Goal: Task Accomplishment & Management: Manage account settings

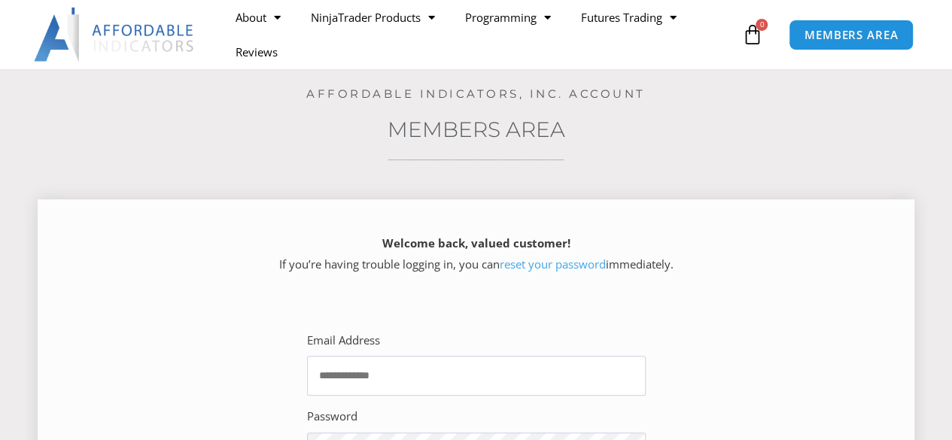
scroll to position [226, 0]
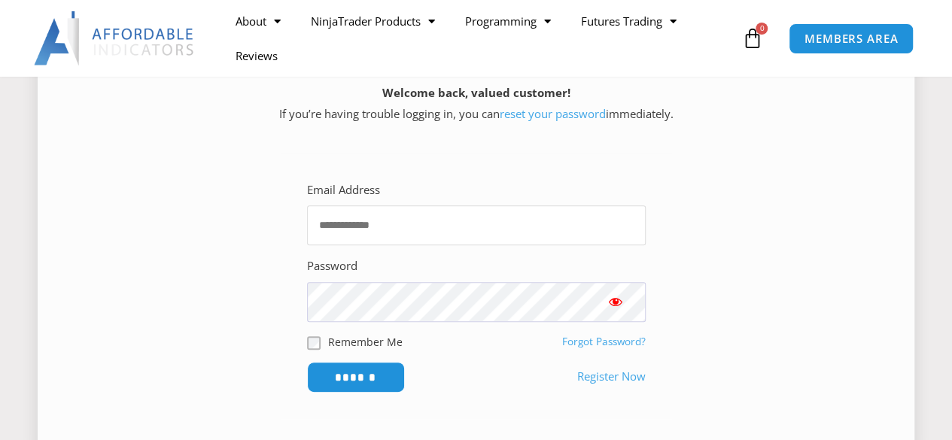
click at [482, 236] on input "Email Address" at bounding box center [476, 225] width 339 height 40
type input "**********"
click at [307, 362] on input "******" at bounding box center [356, 377] width 98 height 31
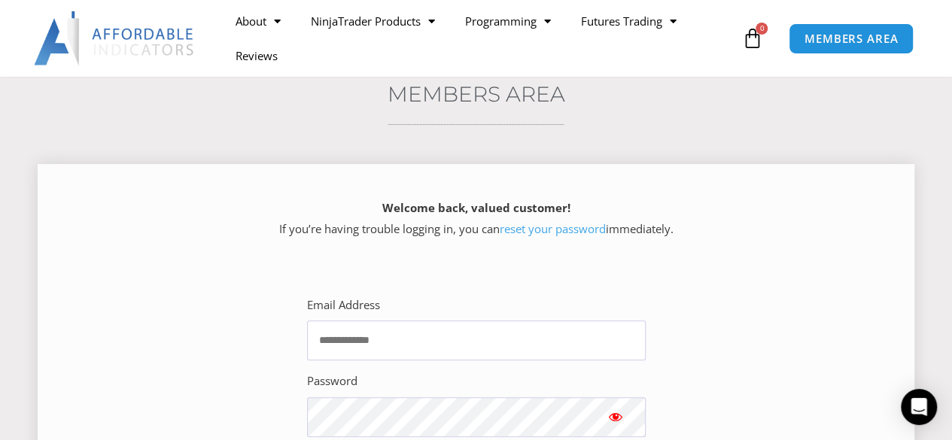
scroll to position [301, 0]
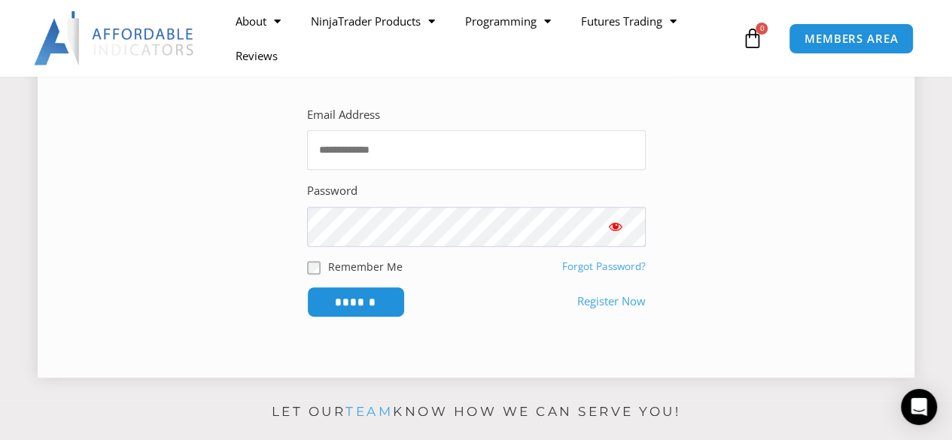
click at [513, 152] on input "Email Address" at bounding box center [476, 150] width 339 height 40
type input "**********"
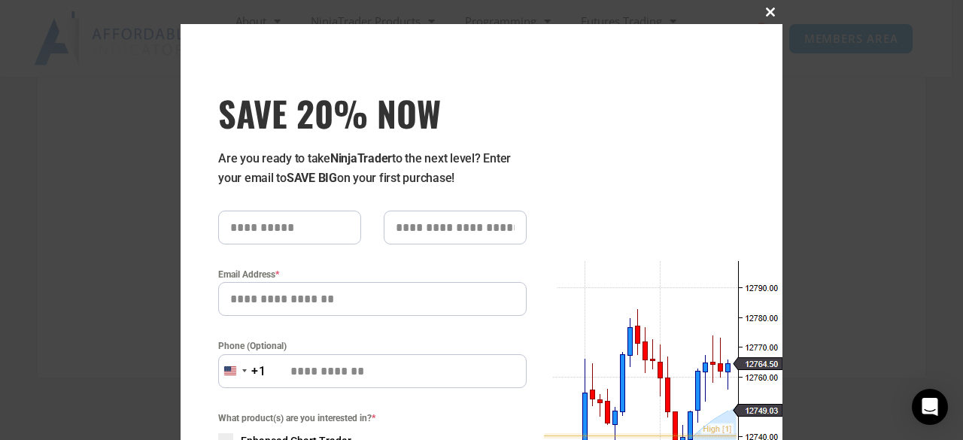
click at [759, 15] on span at bounding box center [771, 12] width 24 height 9
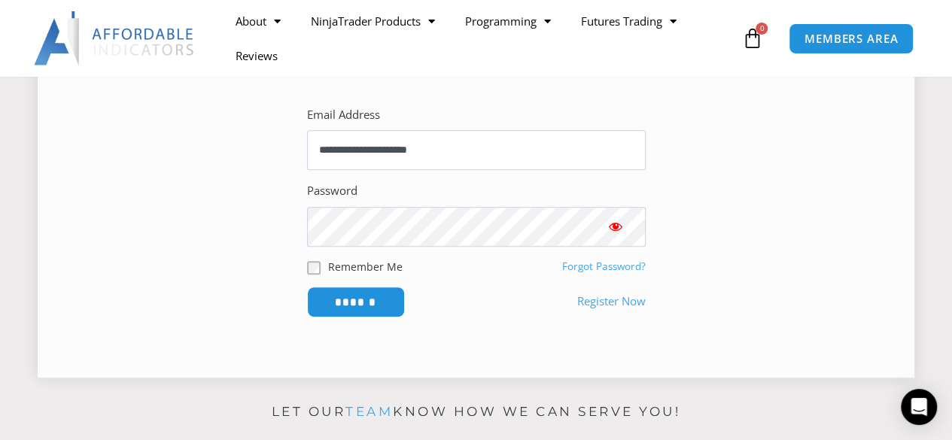
click at [619, 232] on span "Show password" at bounding box center [615, 226] width 15 height 15
click at [384, 302] on input "******" at bounding box center [355, 302] width 103 height 32
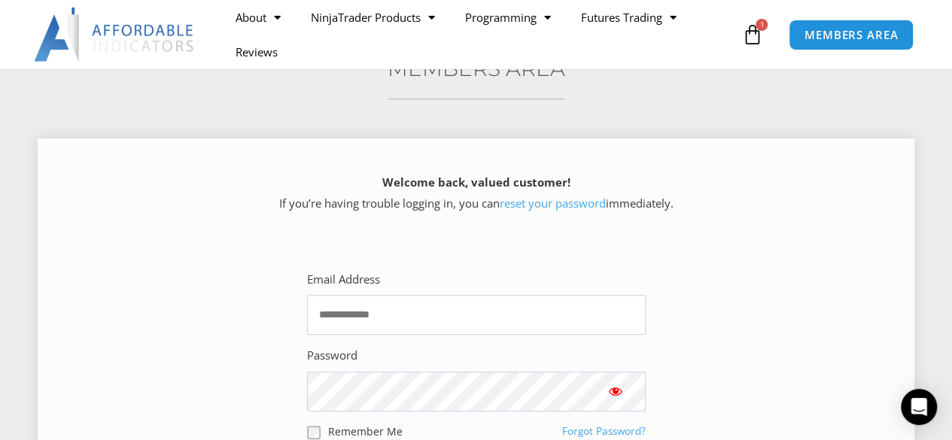
scroll to position [151, 0]
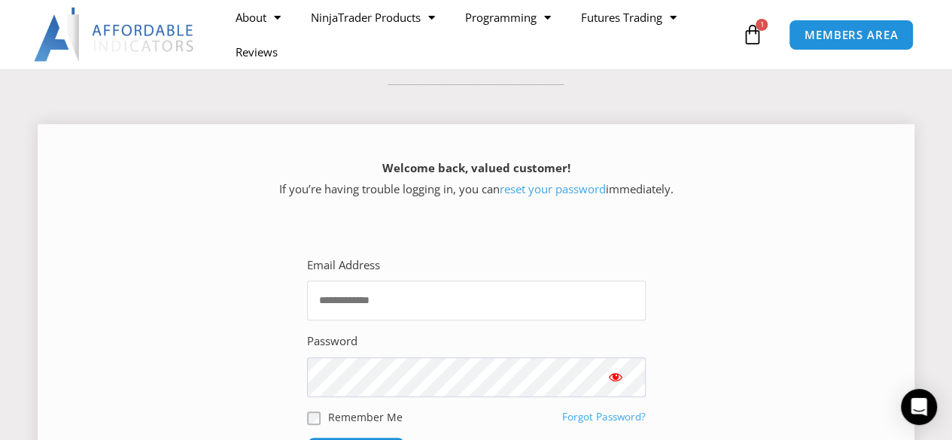
click at [451, 306] on input "Email Address" at bounding box center [476, 301] width 339 height 40
type input "**********"
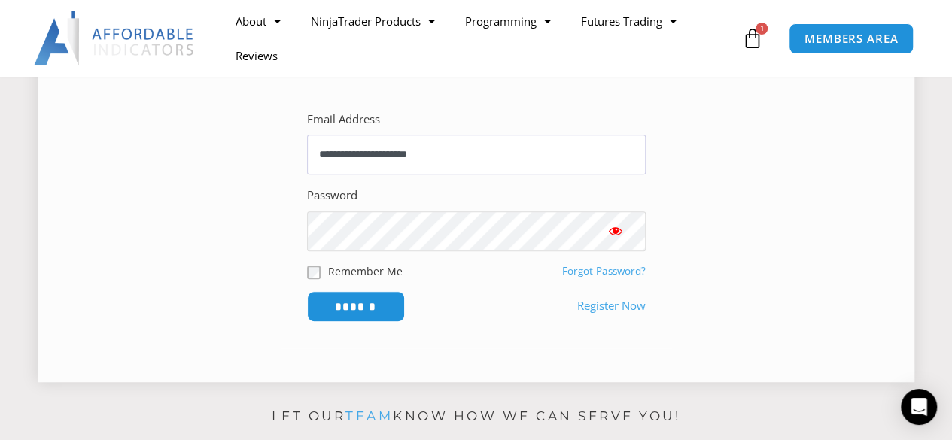
scroll to position [301, 0]
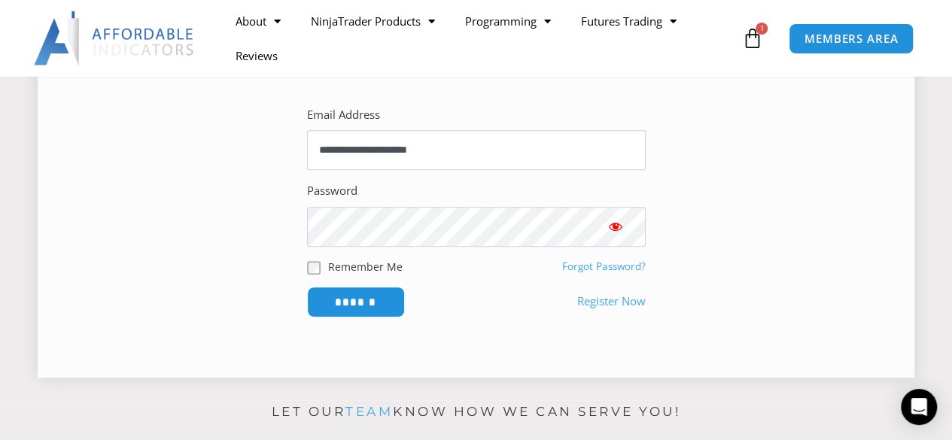
drag, startPoint x: 620, startPoint y: 221, endPoint x: 601, endPoint y: 226, distance: 20.1
click at [620, 221] on span "Show password" at bounding box center [615, 226] width 15 height 15
click at [343, 308] on input "******" at bounding box center [355, 302] width 103 height 32
drag, startPoint x: 647, startPoint y: 406, endPoint x: 643, endPoint y: 421, distance: 15.5
drag, startPoint x: 643, startPoint y: 421, endPoint x: 157, endPoint y: 126, distance: 569.3
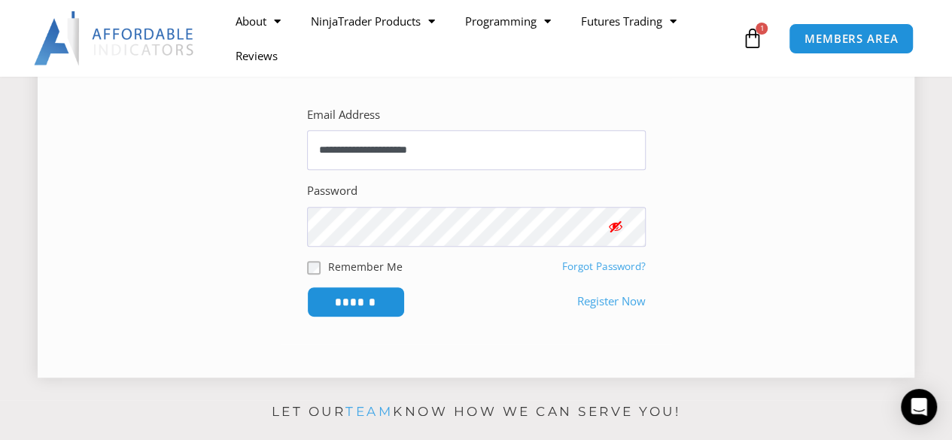
click at [157, 126] on section "**********" at bounding box center [475, 211] width 839 height 266
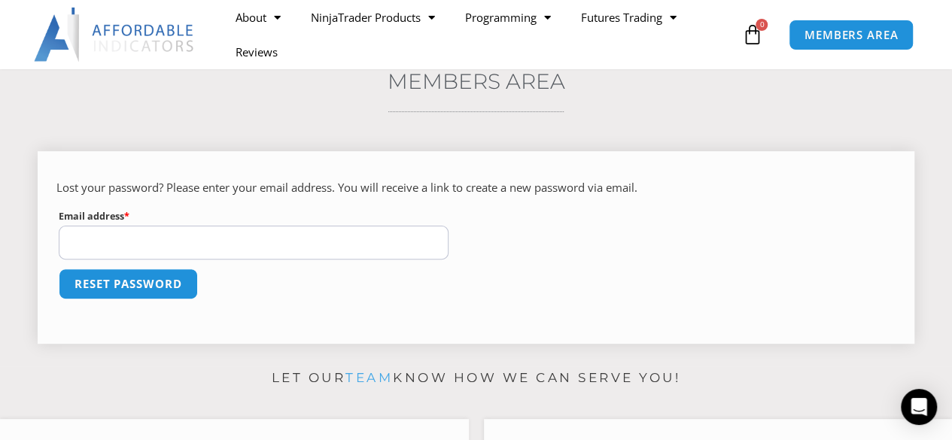
scroll to position [151, 0]
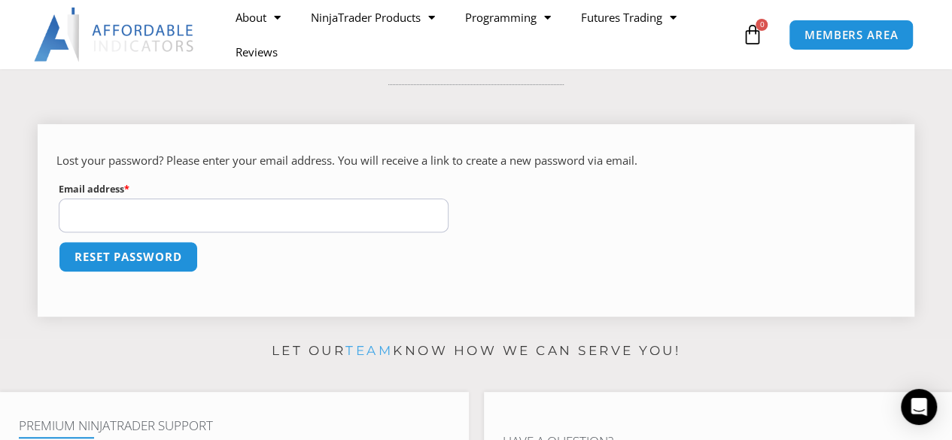
click at [373, 212] on input "Email address * Required" at bounding box center [254, 216] width 390 height 34
type input "**********"
click at [152, 261] on button "Reset password" at bounding box center [128, 257] width 146 height 32
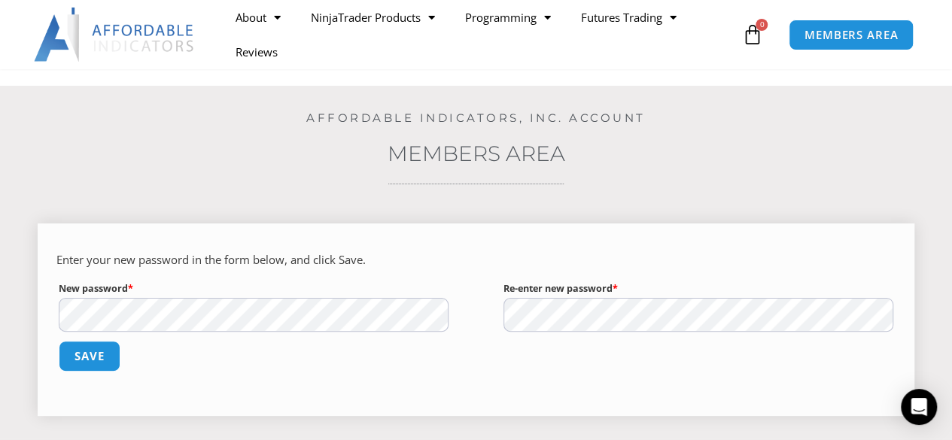
scroll to position [75, 0]
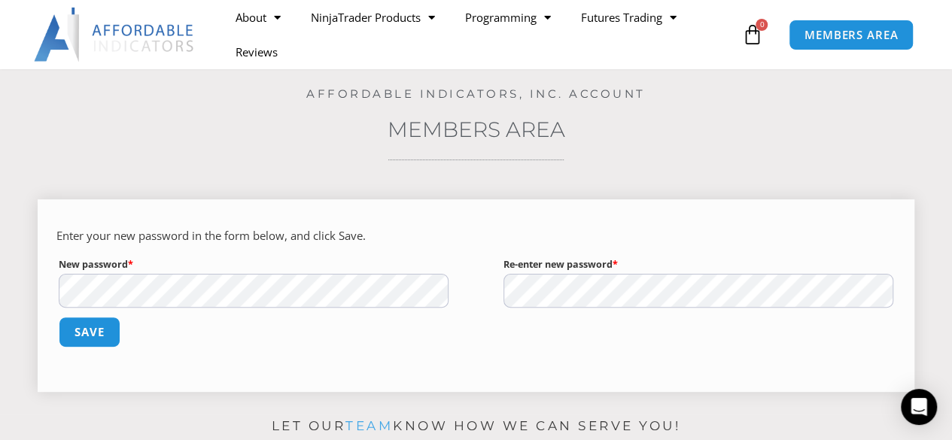
drag, startPoint x: 598, startPoint y: 184, endPoint x: 572, endPoint y: 203, distance: 32.2
click at [598, 184] on div "Enter your new password in the form below, and click Save. New password * Requi…" at bounding box center [476, 290] width 877 height 227
click at [101, 333] on button "Save" at bounding box center [89, 332] width 65 height 32
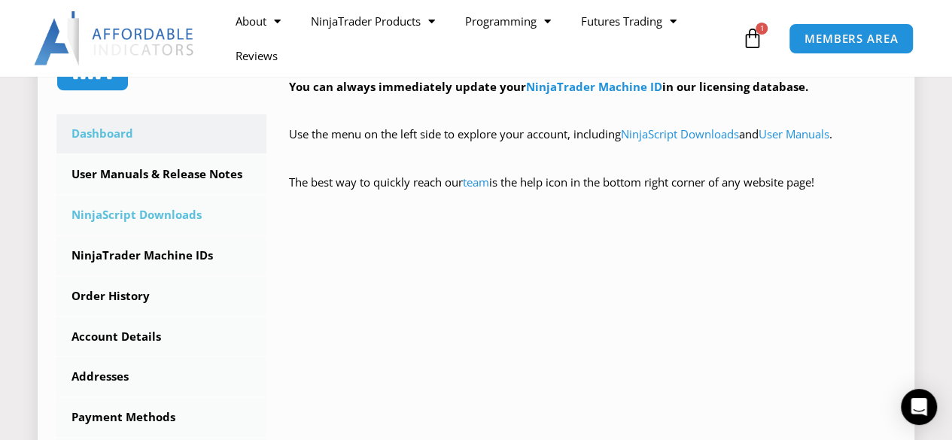
scroll to position [376, 0]
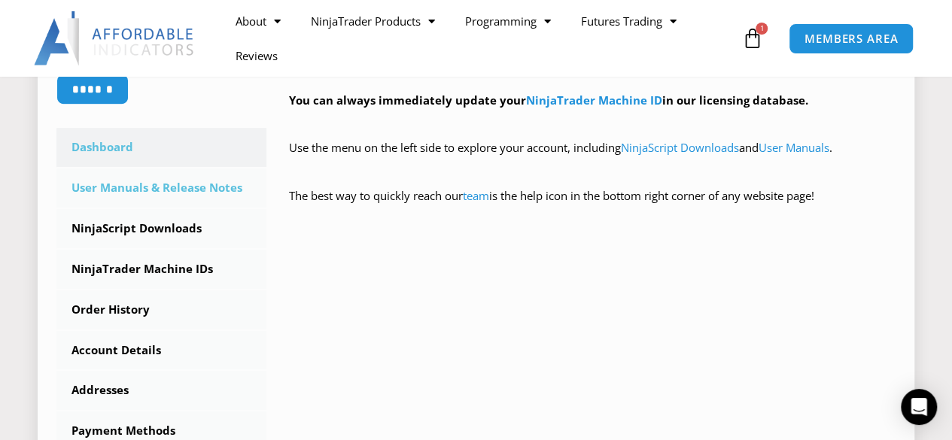
click at [178, 188] on link "User Manuals & Release Notes" at bounding box center [161, 188] width 210 height 39
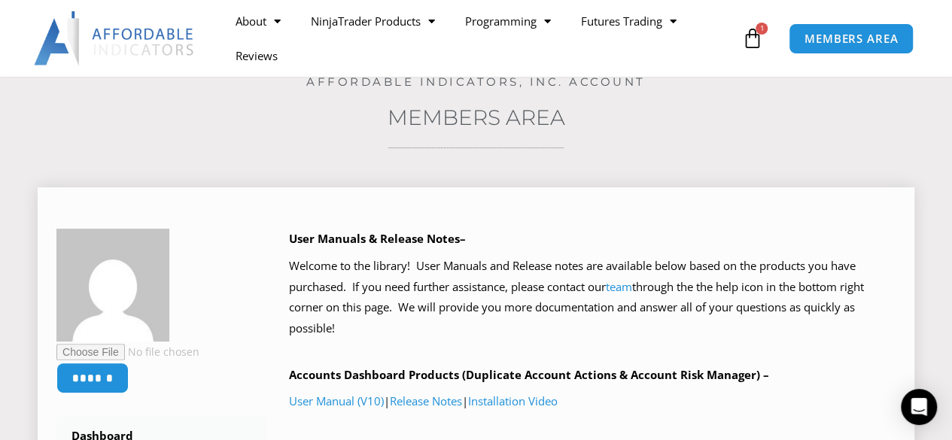
scroll to position [226, 0]
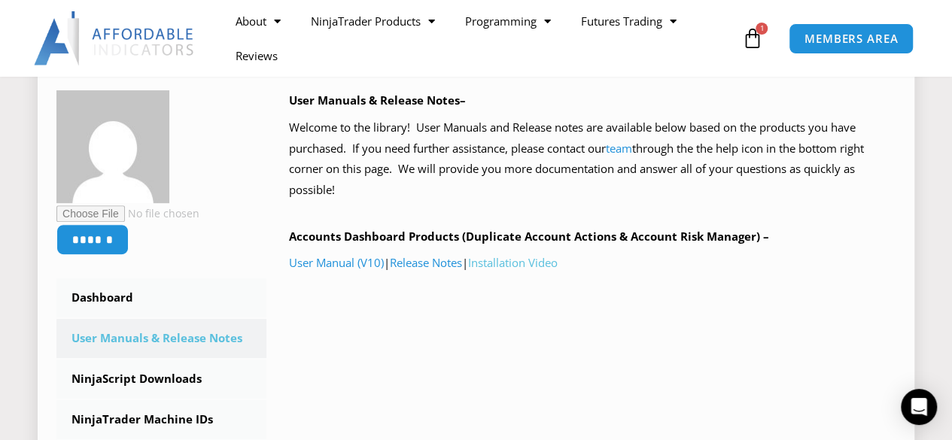
click at [513, 266] on link "Installation Video" at bounding box center [513, 262] width 90 height 15
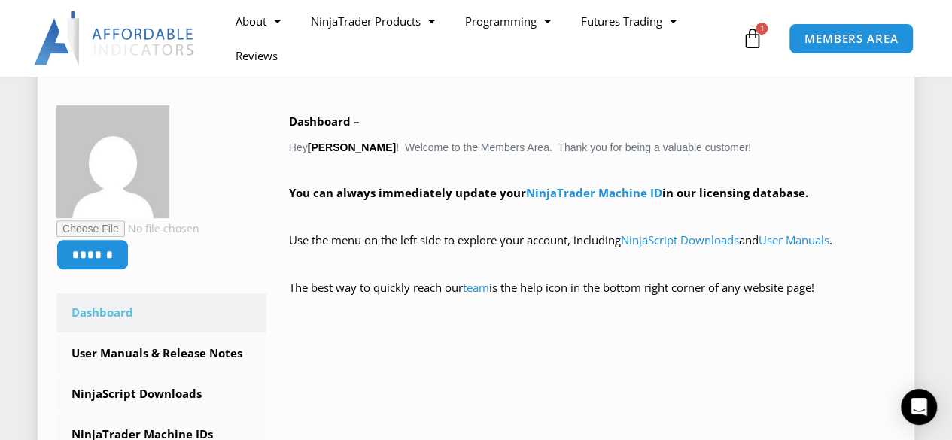
scroll to position [376, 0]
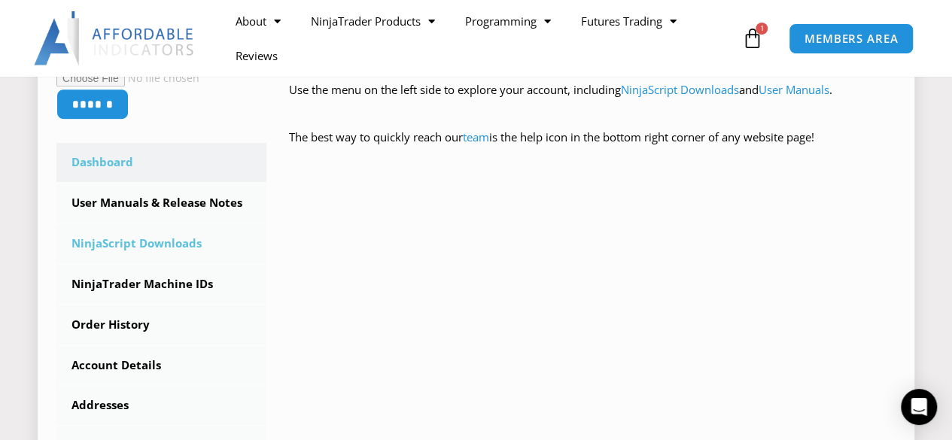
click at [171, 247] on link "NinjaScript Downloads" at bounding box center [161, 243] width 210 height 39
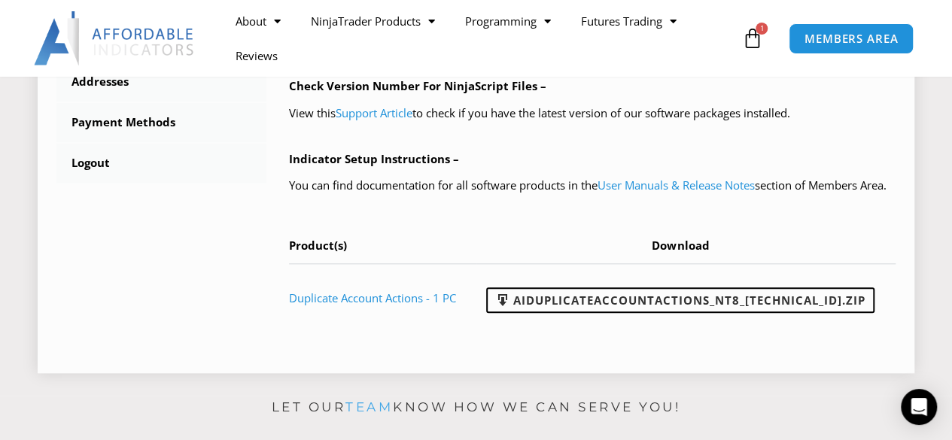
scroll to position [753, 0]
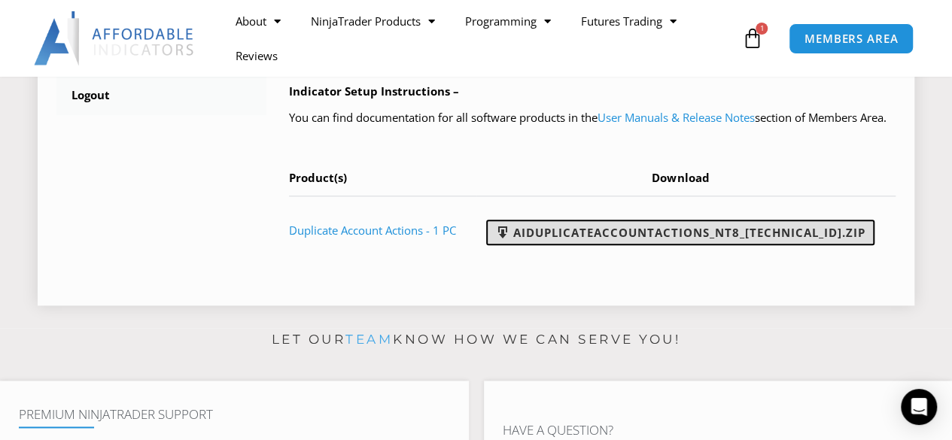
click at [665, 245] on link "AIDuplicateAccountActions_NT8_25.2.5.1.zip" at bounding box center [680, 233] width 388 height 26
click at [649, 245] on link "AIDuplicateAccountActions_NT8_25.2.5.1.zip" at bounding box center [680, 233] width 388 height 26
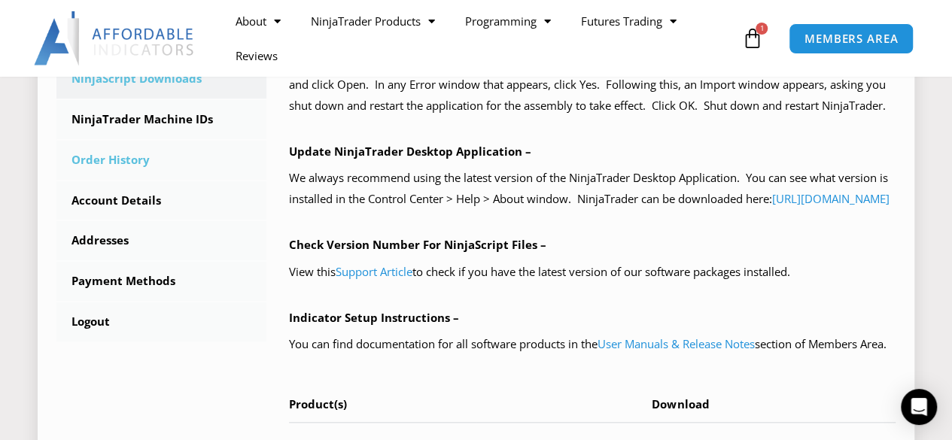
scroll to position [452, 0]
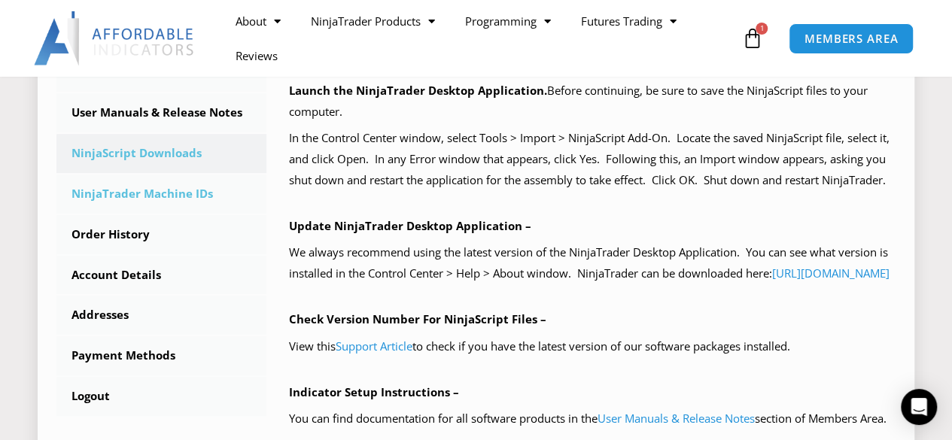
click at [208, 188] on link "NinjaTrader Machine IDs" at bounding box center [161, 194] width 210 height 39
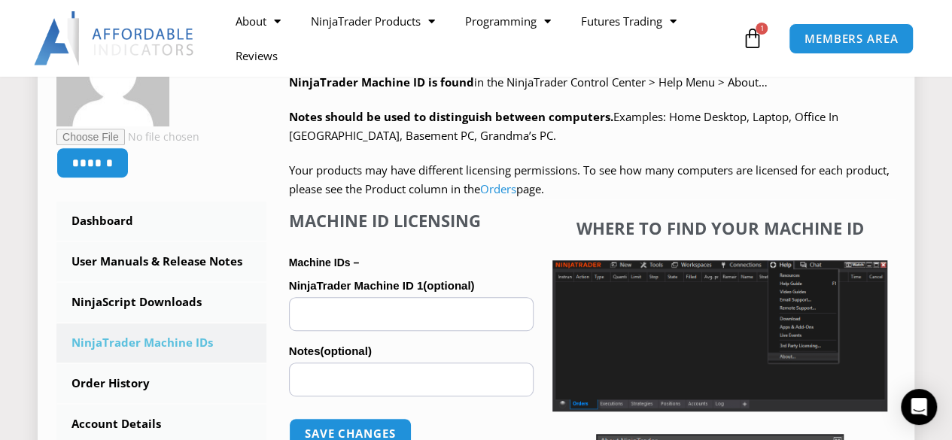
scroll to position [376, 0]
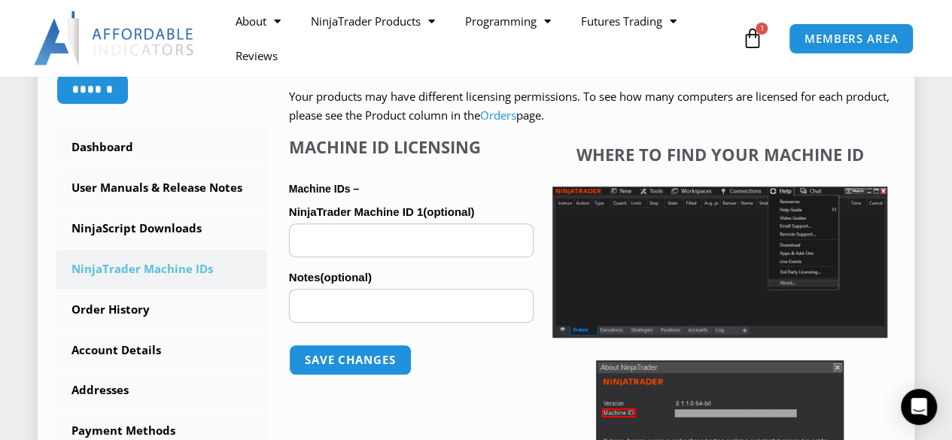
click at [429, 247] on input "NinjaTrader Machine ID 1 (optional)" at bounding box center [411, 241] width 245 height 34
paste input "**********"
type input "**********"
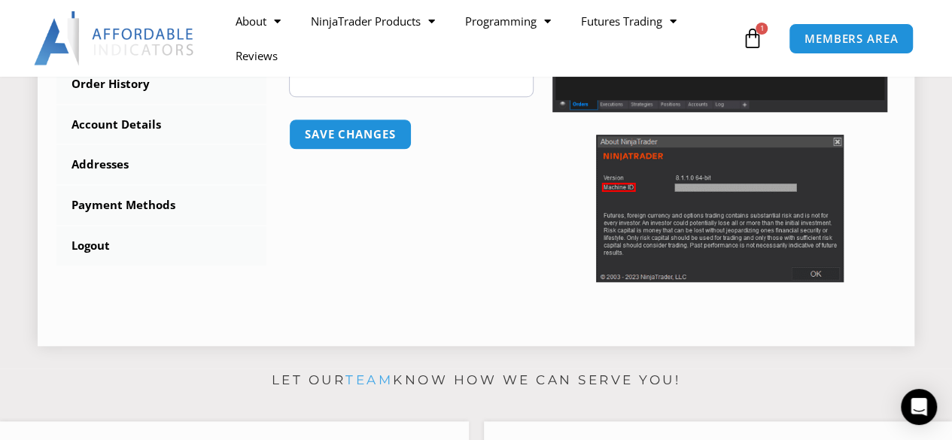
scroll to position [527, 0]
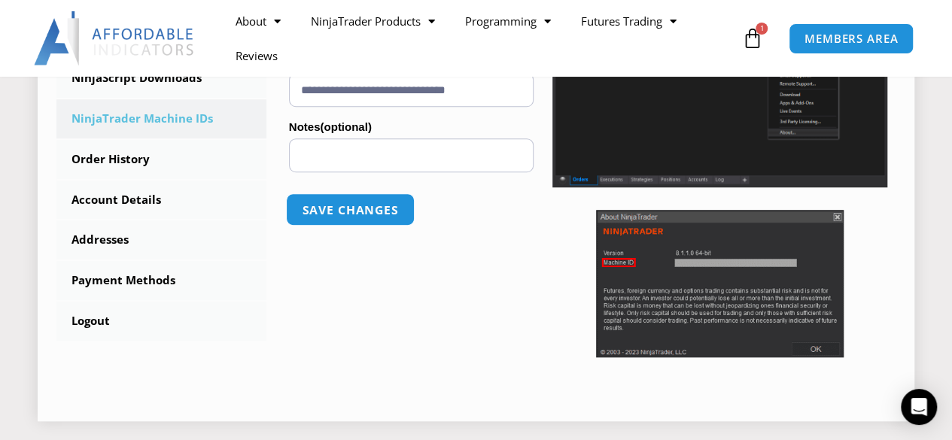
click at [366, 203] on button "Save changes" at bounding box center [350, 209] width 129 height 32
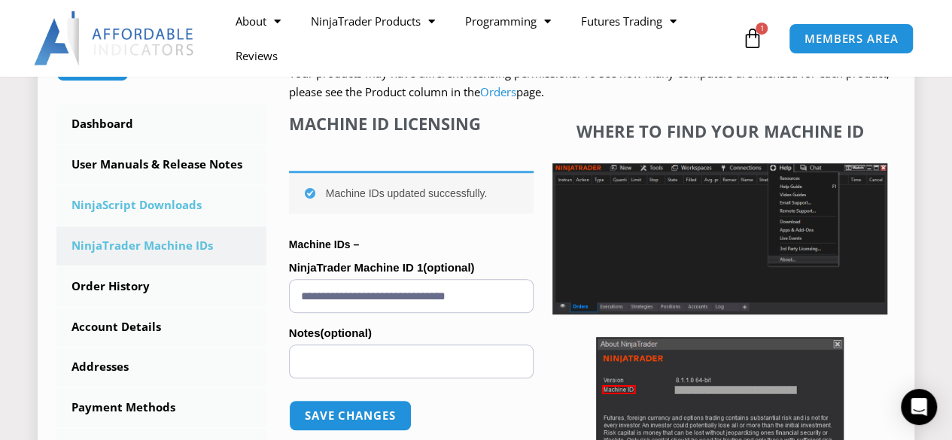
scroll to position [376, 0]
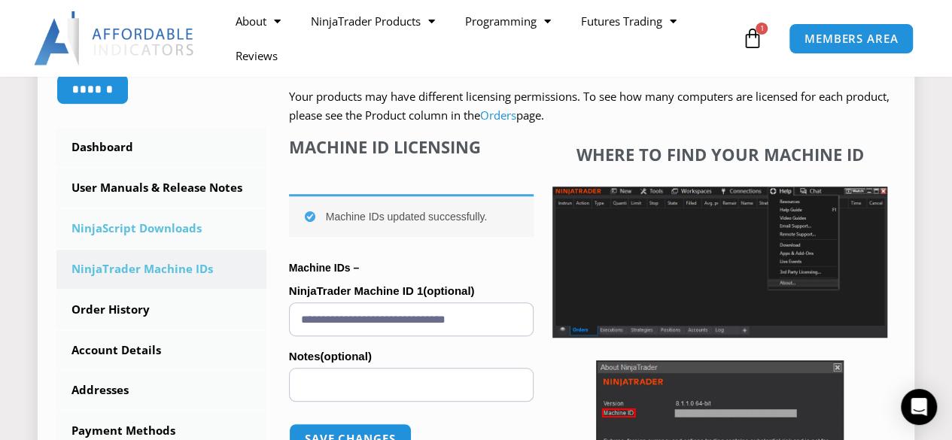
click at [200, 227] on link "NinjaScript Downloads" at bounding box center [161, 228] width 210 height 39
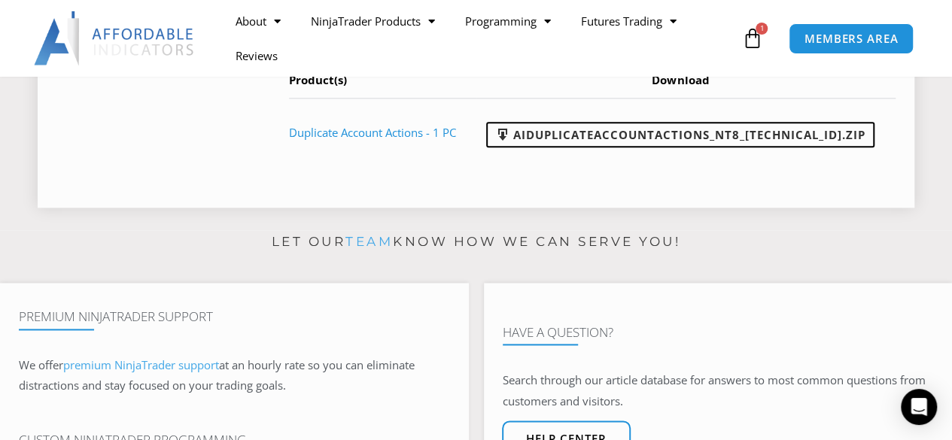
scroll to position [828, 0]
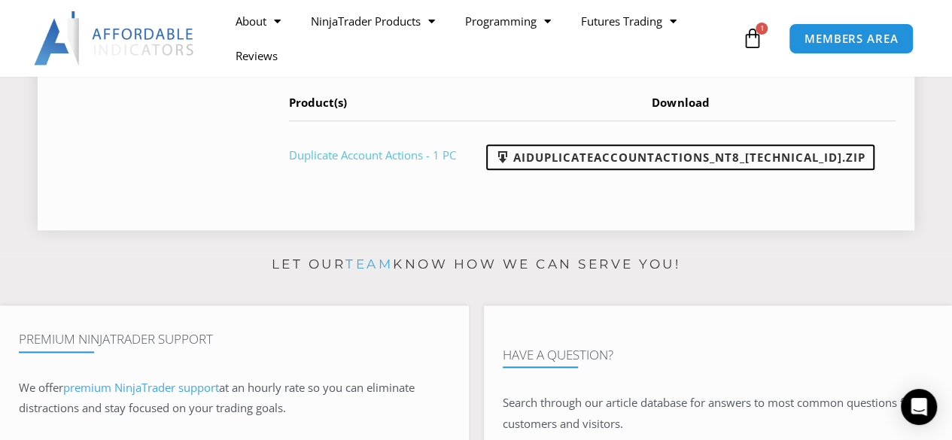
click at [423, 163] on link "Duplicate Account Actions - 1 PC" at bounding box center [372, 155] width 167 height 15
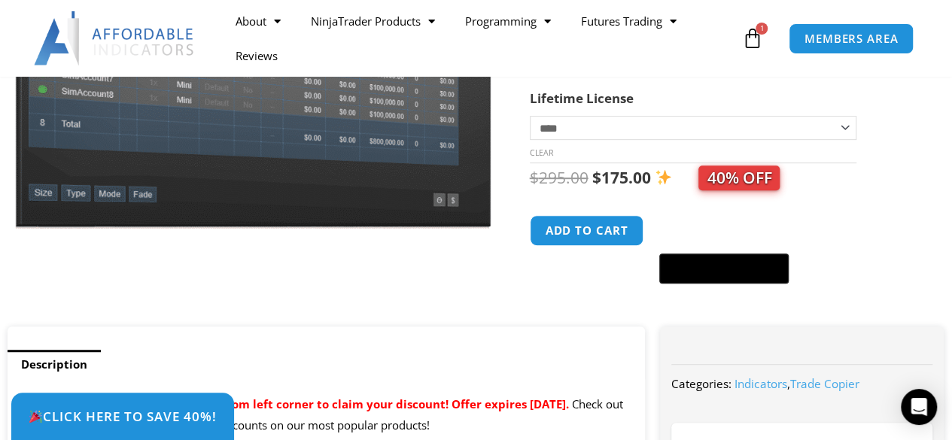
scroll to position [376, 0]
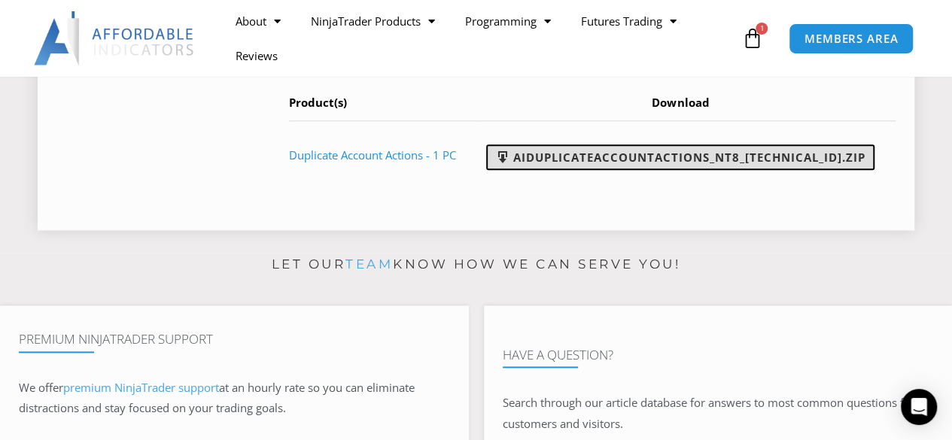
click at [605, 170] on link "AIDuplicateAccountActions_NT8_25.2.5.1.zip" at bounding box center [680, 157] width 388 height 26
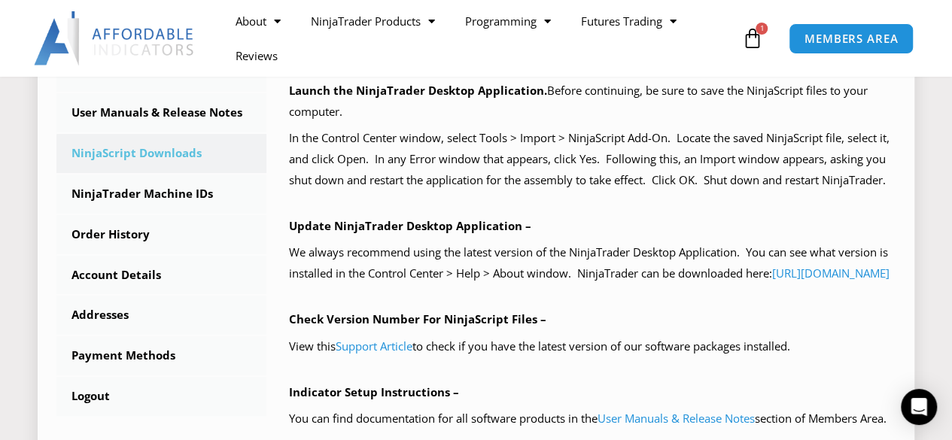
scroll to position [524, 0]
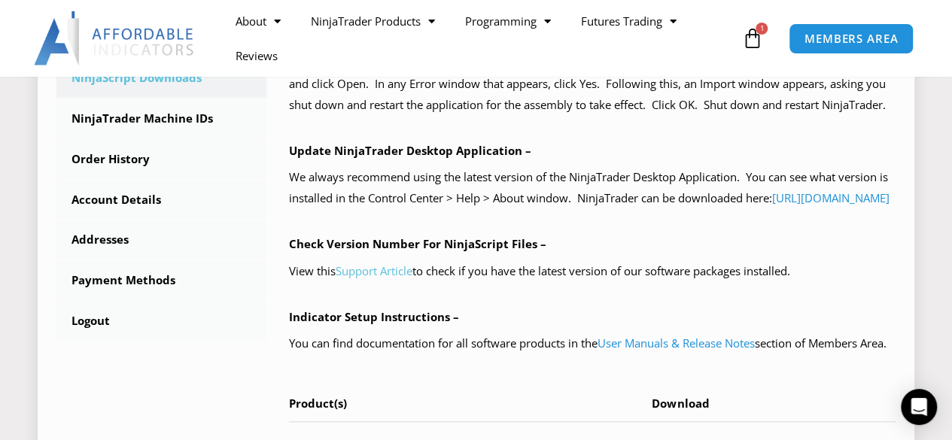
click at [400, 278] on link "Support Article" at bounding box center [374, 270] width 77 height 15
click at [772, 205] on link "https://account.ninjatrader.com/download" at bounding box center [830, 197] width 117 height 15
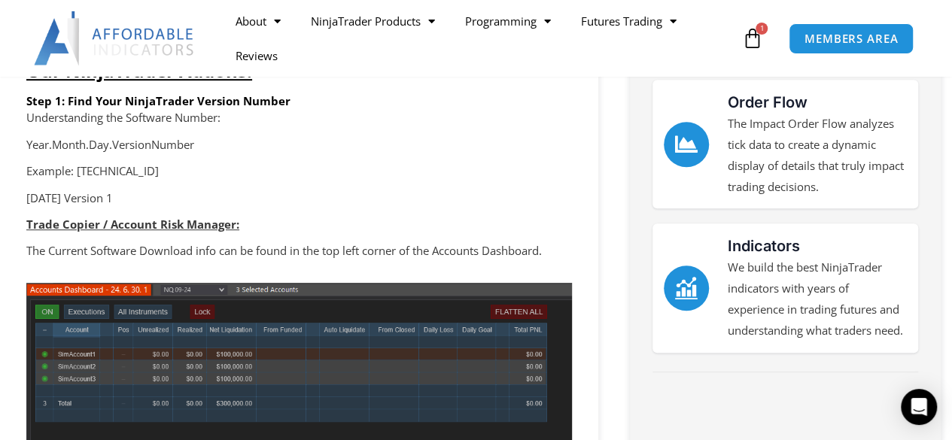
scroll to position [376, 0]
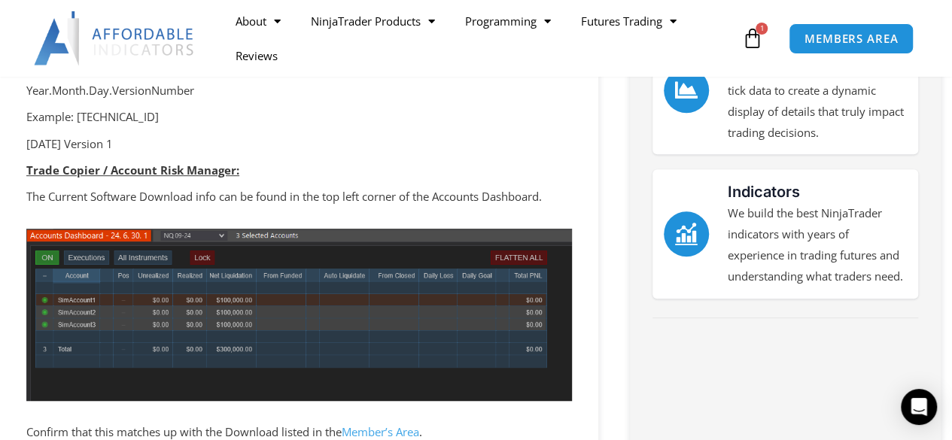
click at [212, 172] on strong "Trade Copier / Account Risk Manager:" at bounding box center [132, 170] width 213 height 15
click at [838, 32] on span "MEMBERS AREA" at bounding box center [850, 38] width 103 height 13
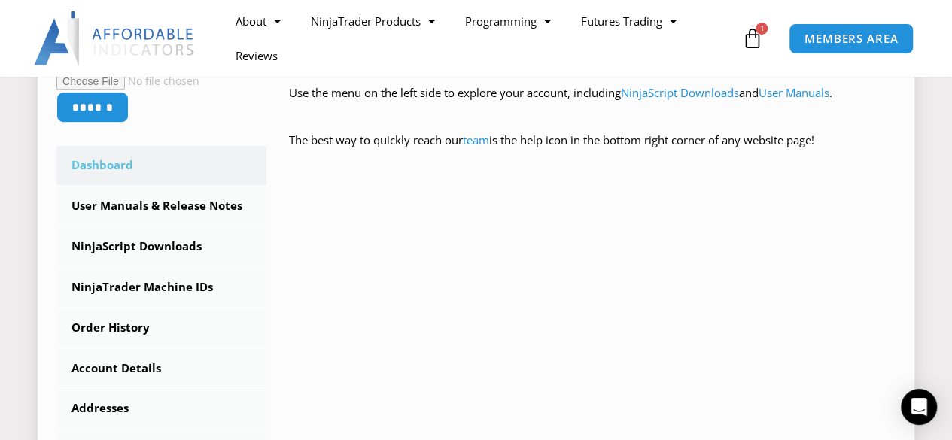
scroll to position [301, 0]
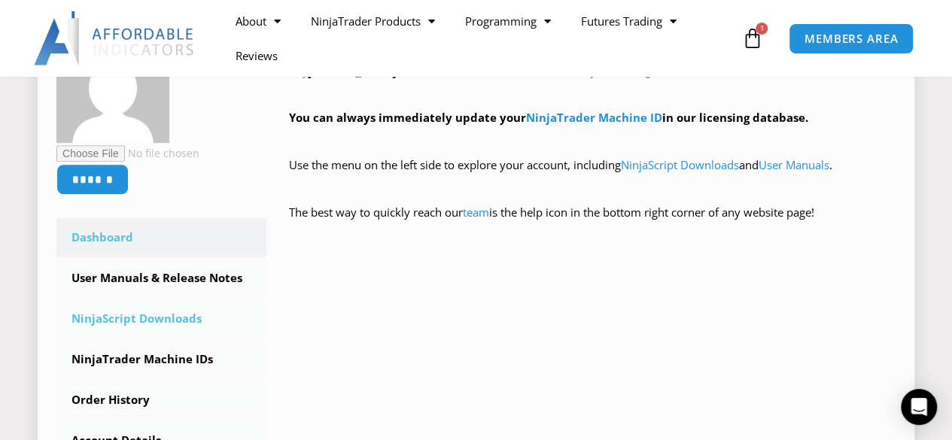
click at [191, 323] on link "NinjaScript Downloads" at bounding box center [161, 319] width 210 height 39
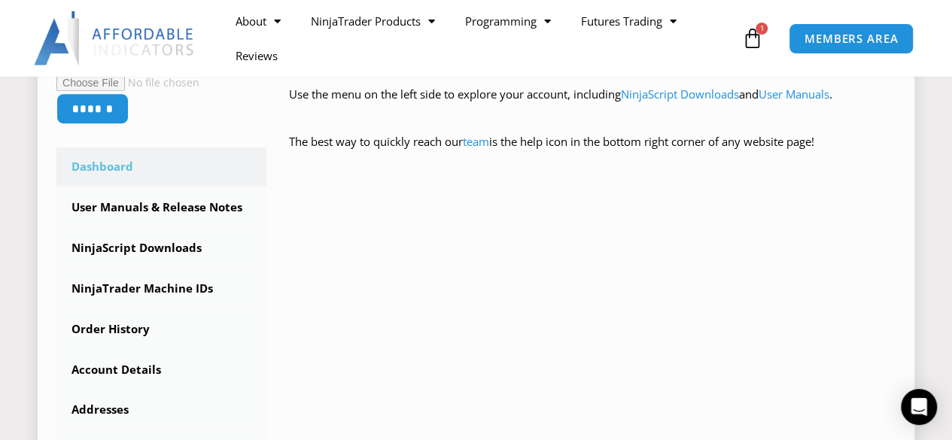
scroll to position [452, 0]
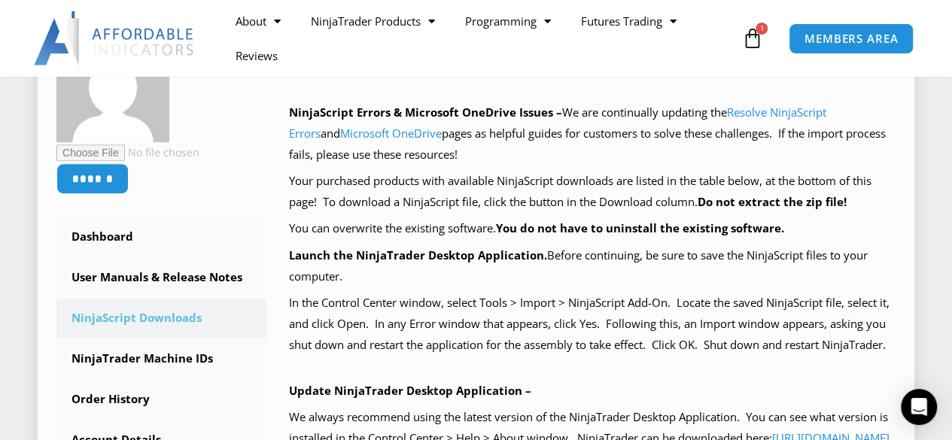
scroll to position [301, 0]
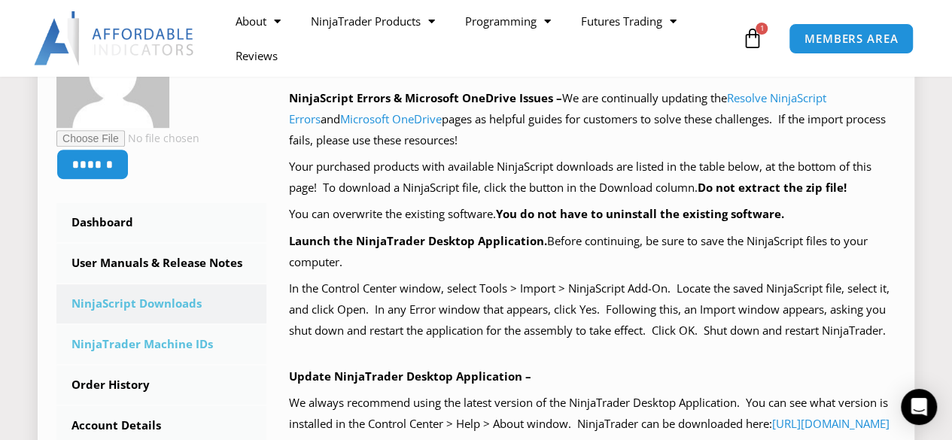
click at [175, 339] on link "NinjaTrader Machine IDs" at bounding box center [161, 344] width 210 height 39
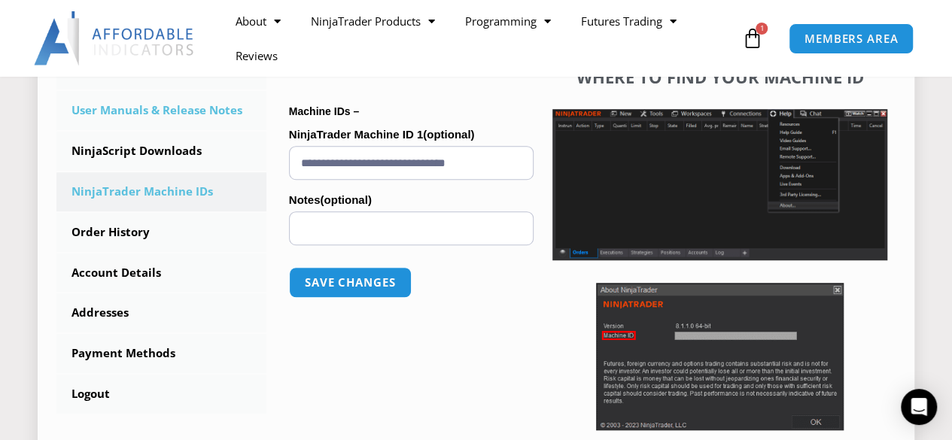
scroll to position [376, 0]
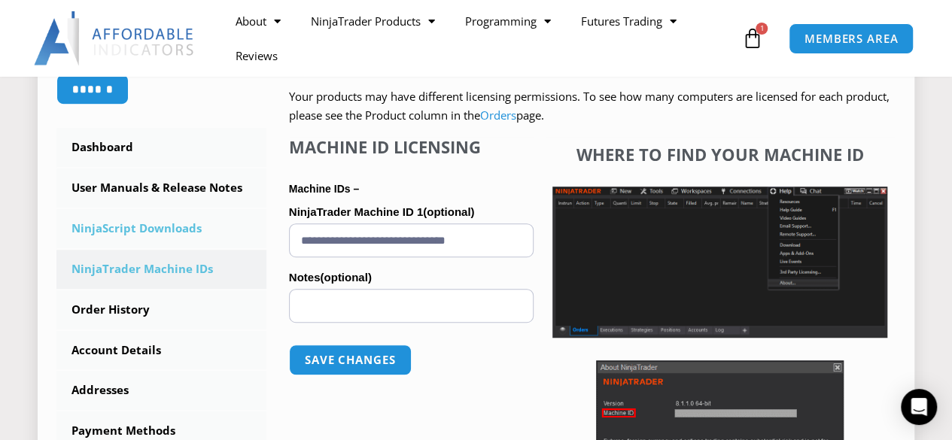
click at [188, 230] on link "NinjaScript Downloads" at bounding box center [161, 228] width 210 height 39
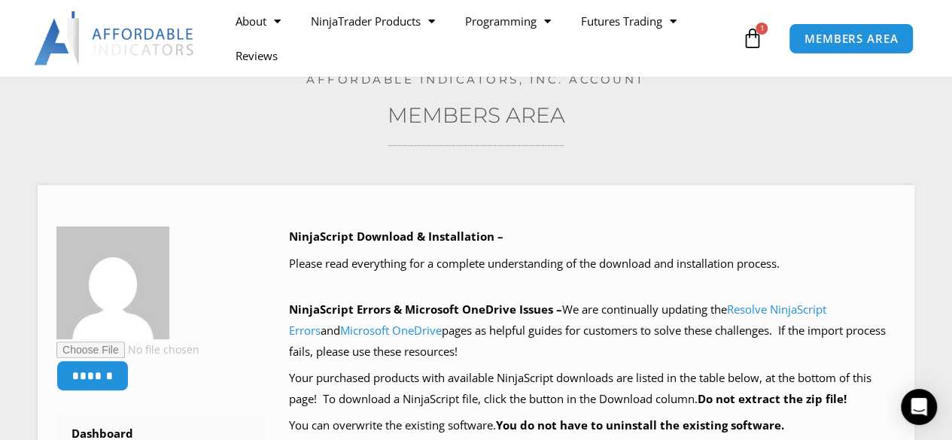
scroll to position [226, 0]
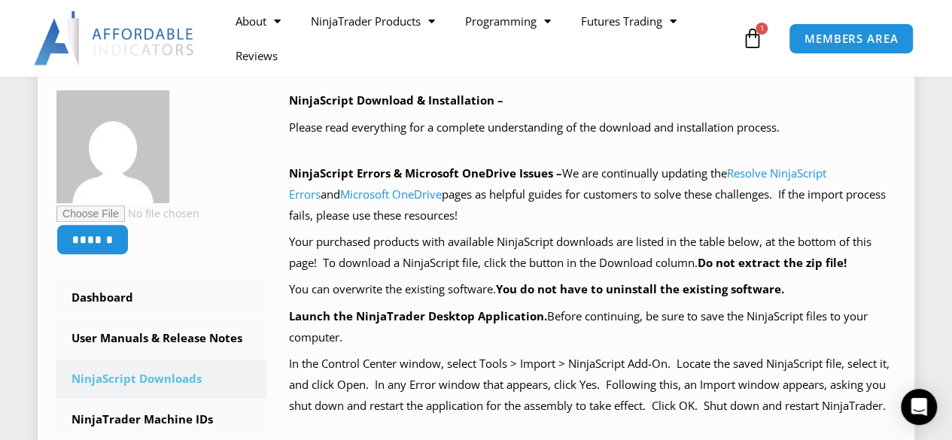
click at [398, 140] on div "NinjaScript Download & Installation – Please read everything for a complete und…" at bounding box center [592, 441] width 607 height 702
click at [378, 199] on link "Microsoft OneDrive" at bounding box center [391, 194] width 102 height 15
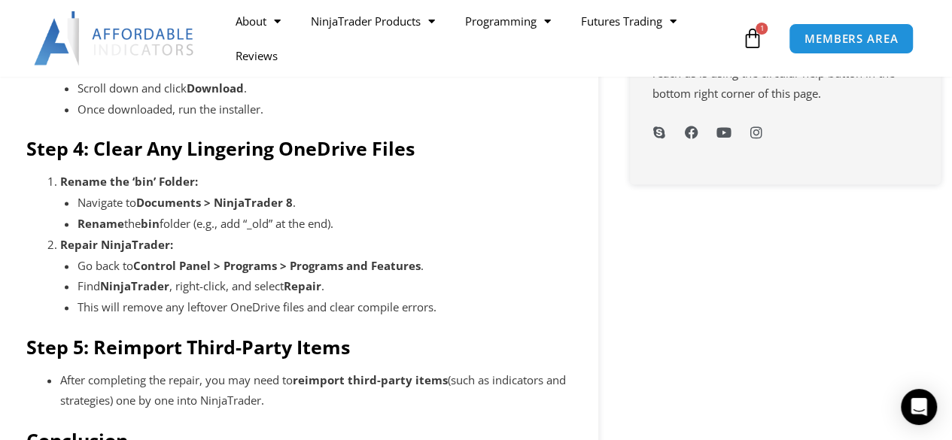
scroll to position [1054, 0]
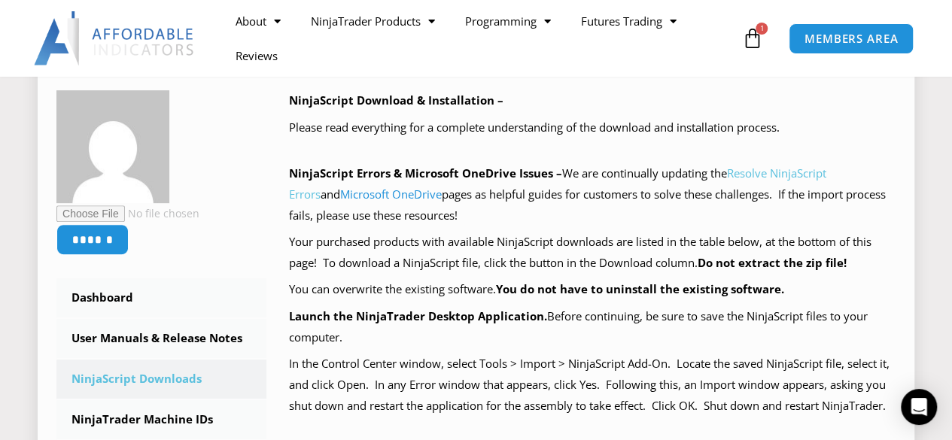
click at [789, 174] on link "Resolve NinjaScript Errors" at bounding box center [557, 184] width 537 height 36
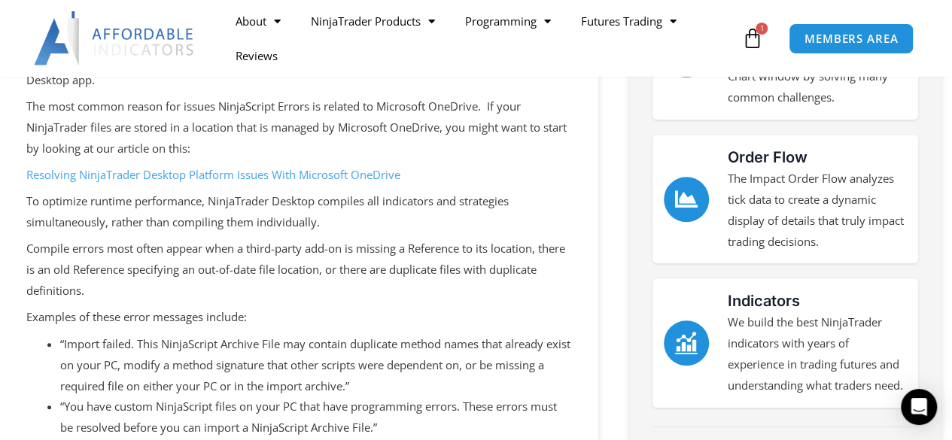
scroll to position [151, 0]
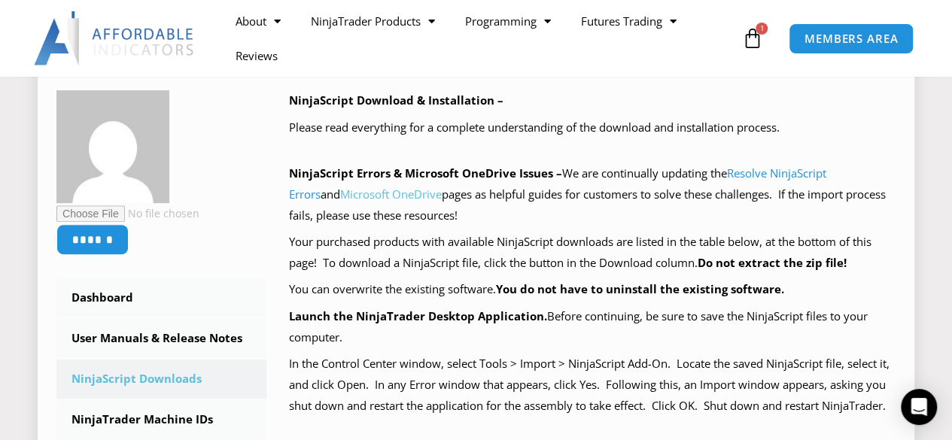
click at [377, 199] on link "Microsoft OneDrive" at bounding box center [391, 194] width 102 height 15
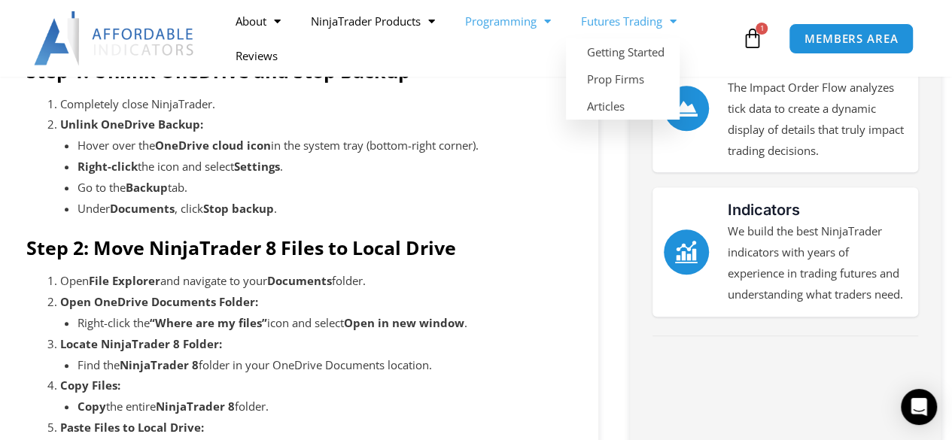
scroll to position [376, 0]
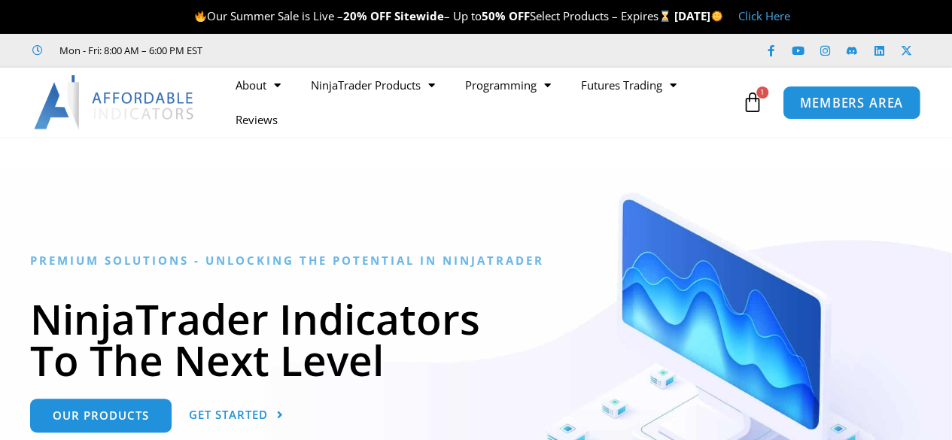
click at [821, 99] on span "MEMBERS AREA" at bounding box center [851, 102] width 103 height 13
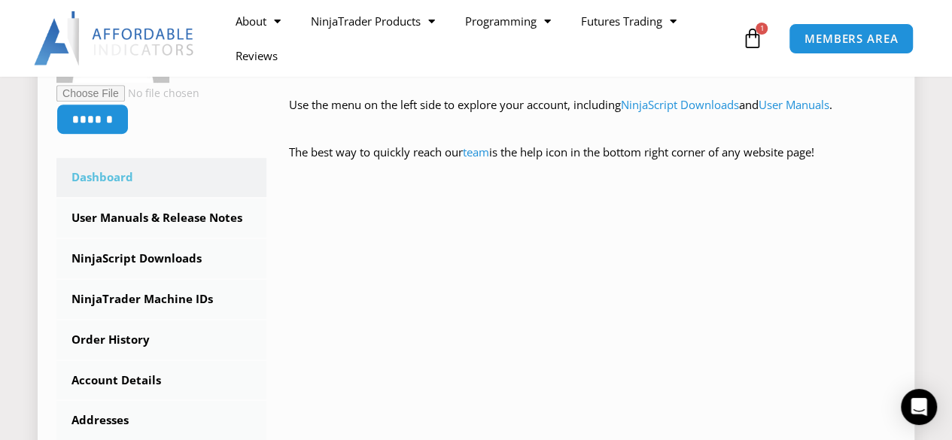
scroll to position [452, 0]
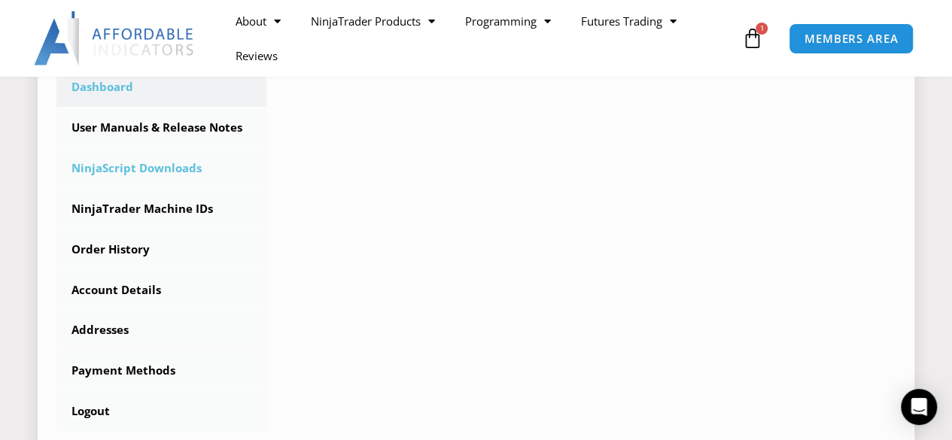
click at [187, 165] on link "NinjaScript Downloads" at bounding box center [161, 168] width 210 height 39
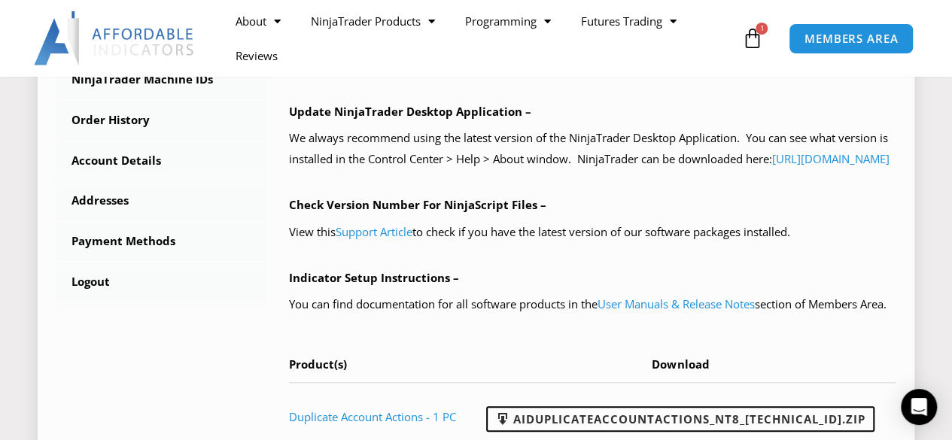
scroll to position [753, 0]
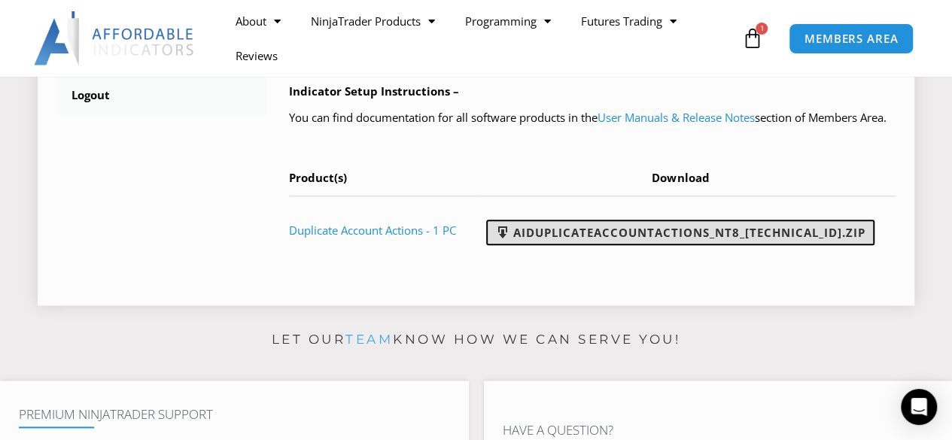
click at [596, 245] on link "AIDuplicateAccountActions_NT8_[TECHNICAL_ID].zip" at bounding box center [680, 233] width 388 height 26
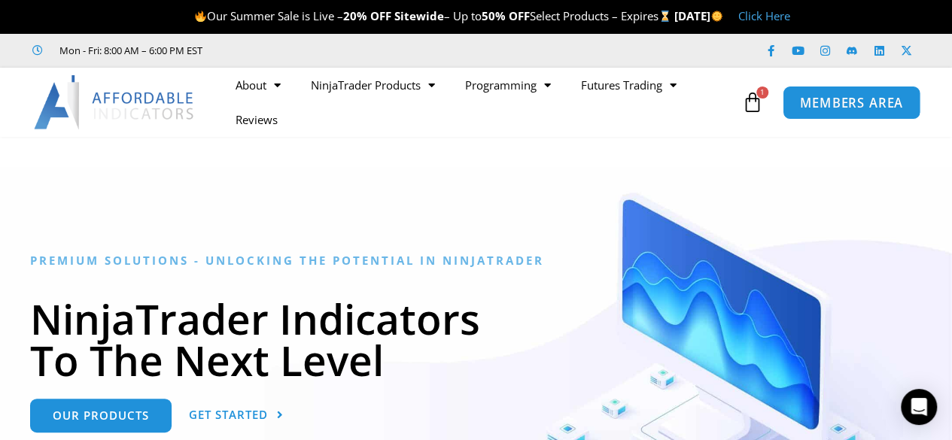
click at [832, 106] on span "MEMBERS AREA" at bounding box center [851, 102] width 103 height 13
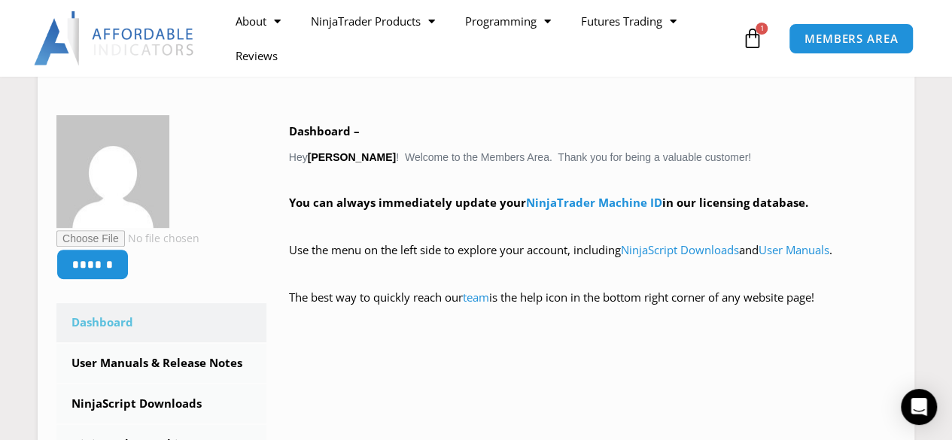
scroll to position [301, 0]
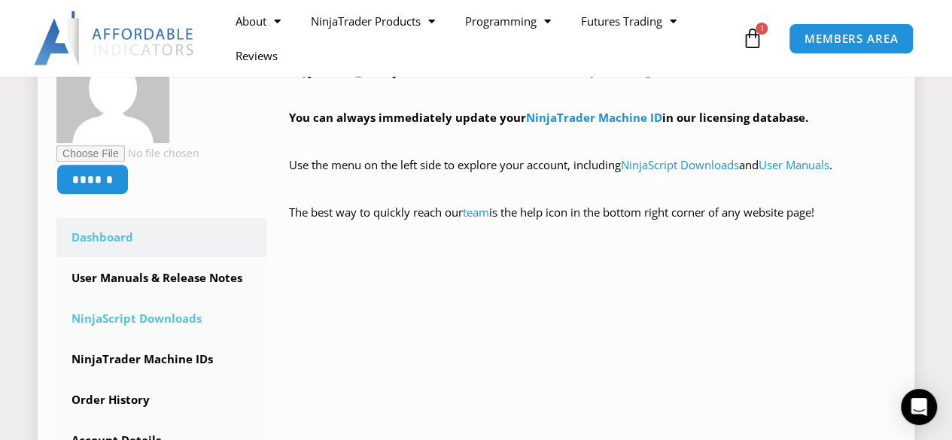
click at [190, 323] on link "NinjaScript Downloads" at bounding box center [161, 319] width 210 height 39
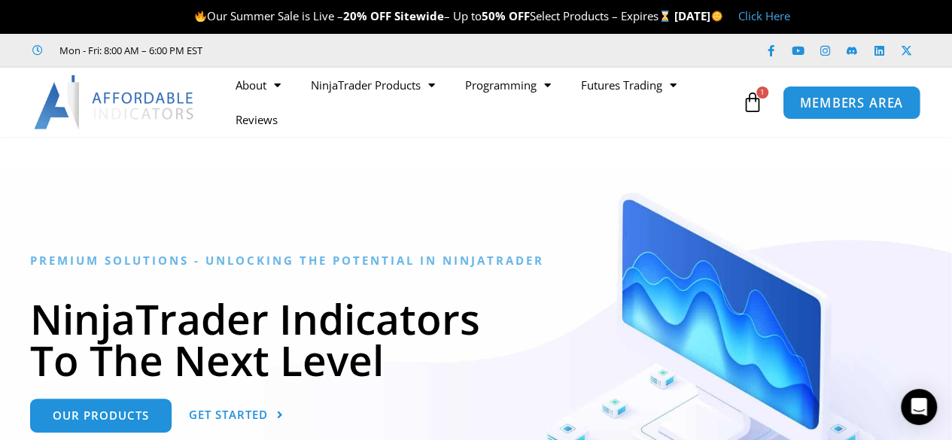
click at [814, 92] on link "MEMBERS AREA" at bounding box center [852, 102] width 138 height 34
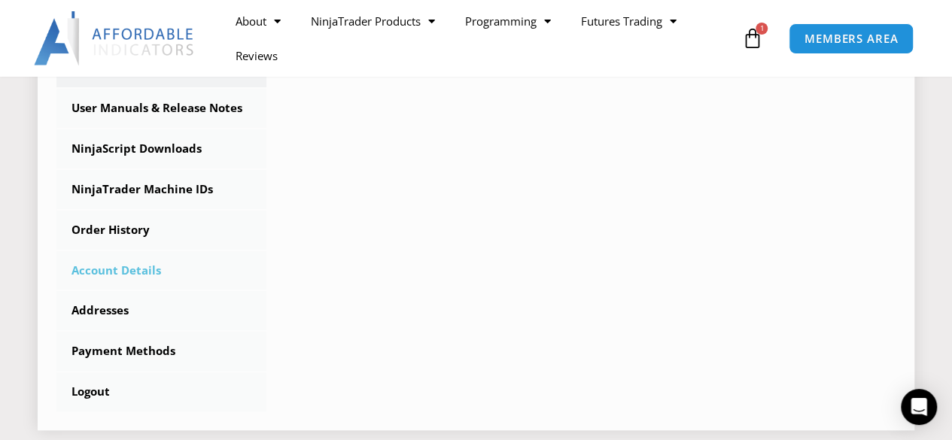
scroll to position [452, 0]
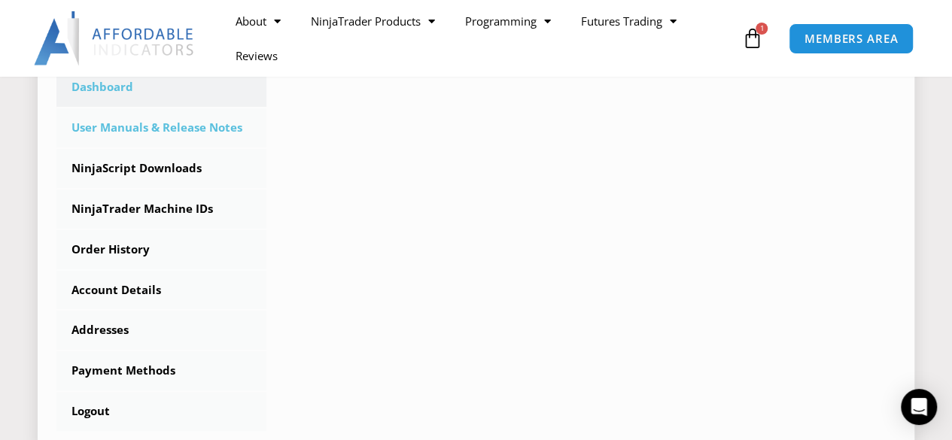
click at [229, 135] on link "User Manuals & Release Notes" at bounding box center [161, 127] width 210 height 39
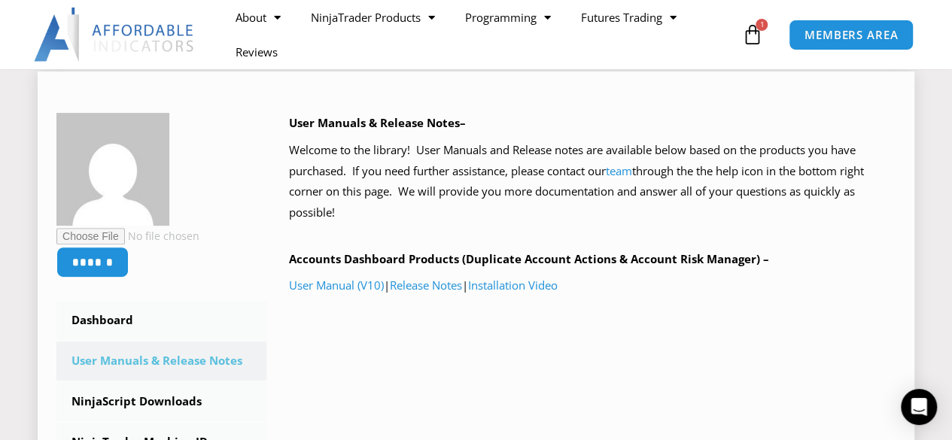
scroll to position [226, 0]
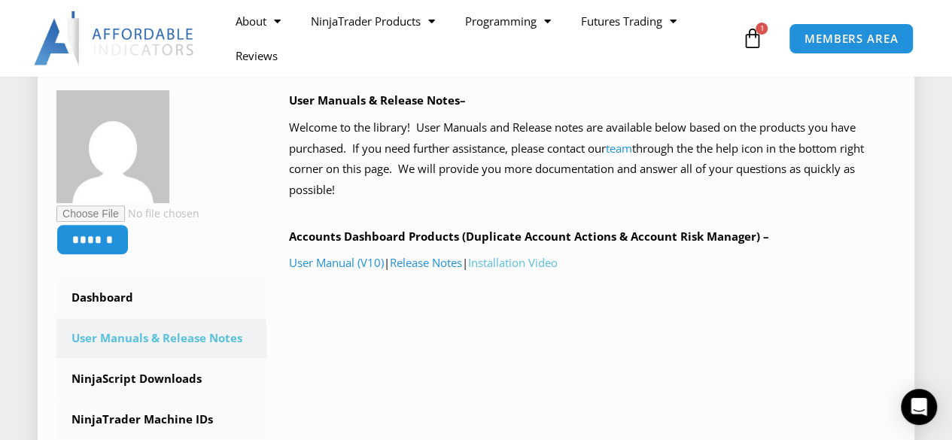
click at [517, 263] on link "Installation Video" at bounding box center [513, 262] width 90 height 15
